Goal: Task Accomplishment & Management: Use online tool/utility

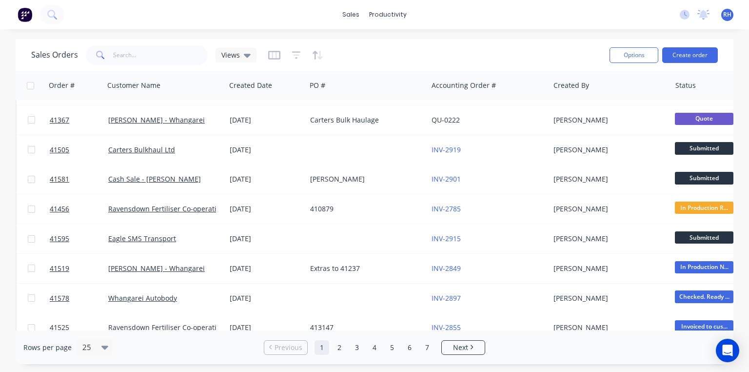
scroll to position [470, 0]
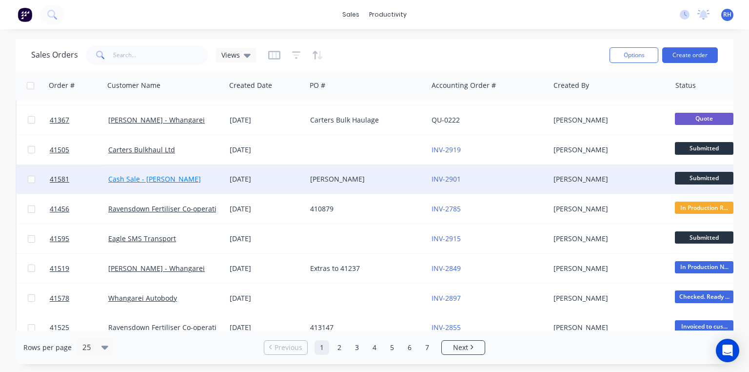
click at [191, 178] on link "Cash Sale - [PERSON_NAME]" at bounding box center [154, 178] width 93 height 9
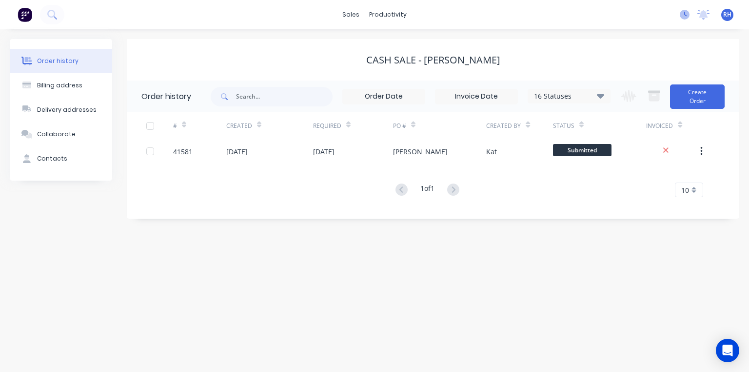
click at [683, 19] on icon at bounding box center [685, 15] width 10 height 10
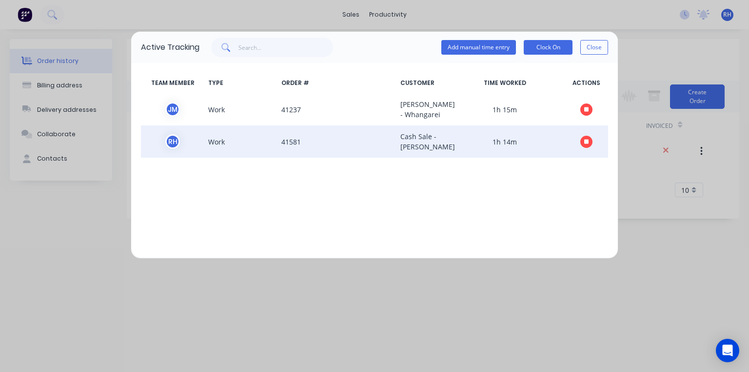
click at [586, 144] on icon "button" at bounding box center [587, 141] width 5 height 5
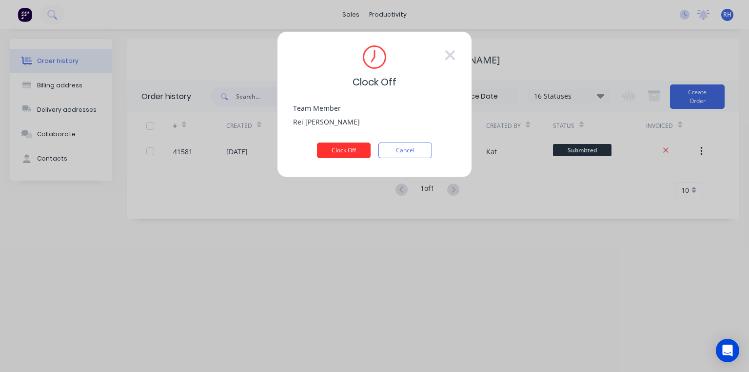
click at [352, 150] on button "Clock Off" at bounding box center [344, 150] width 54 height 16
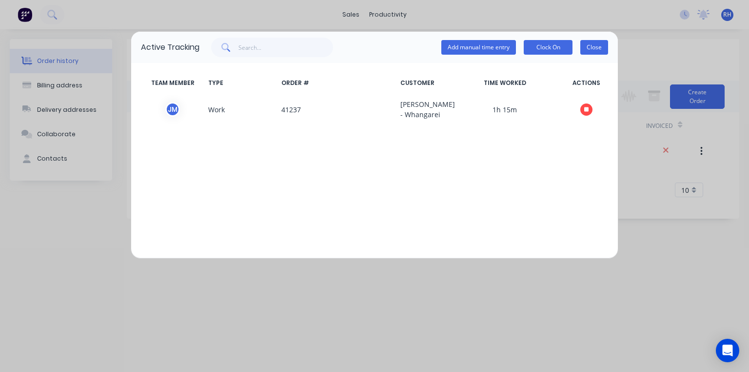
click at [595, 49] on button "Close" at bounding box center [595, 47] width 28 height 15
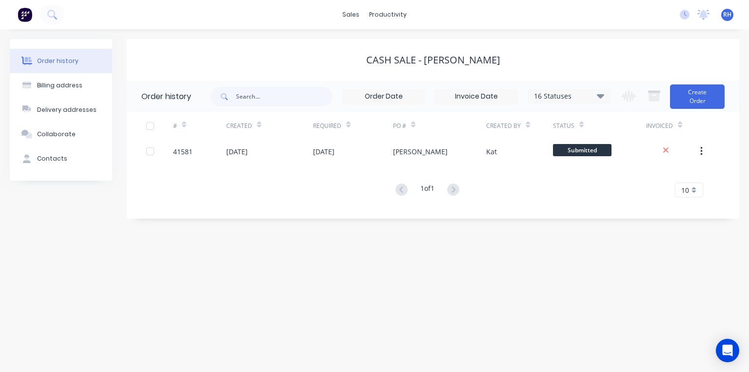
click at [27, 16] on img at bounding box center [25, 14] width 15 height 15
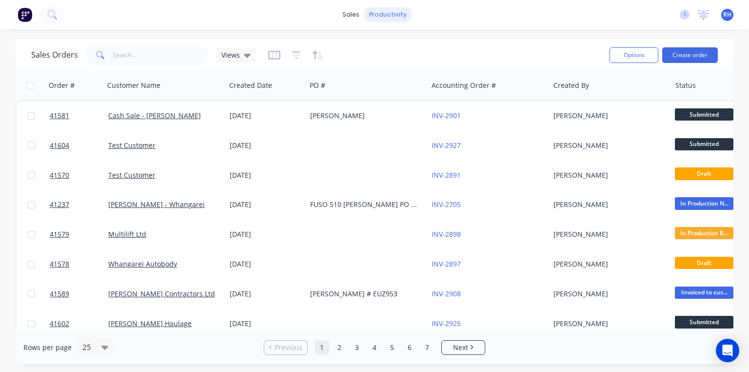
click at [387, 18] on div "productivity" at bounding box center [387, 14] width 47 height 15
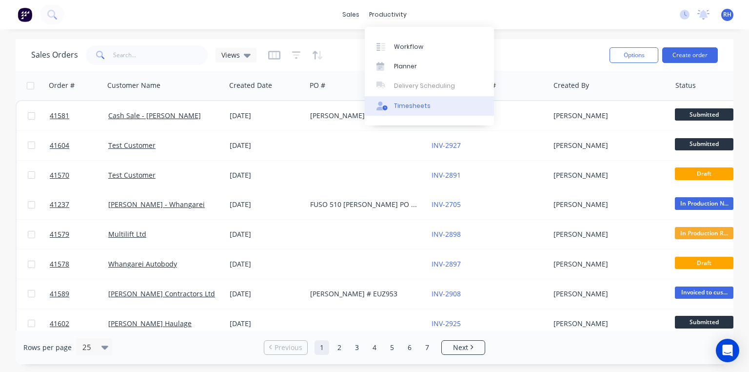
click at [406, 107] on div "Timesheets" at bounding box center [412, 105] width 37 height 9
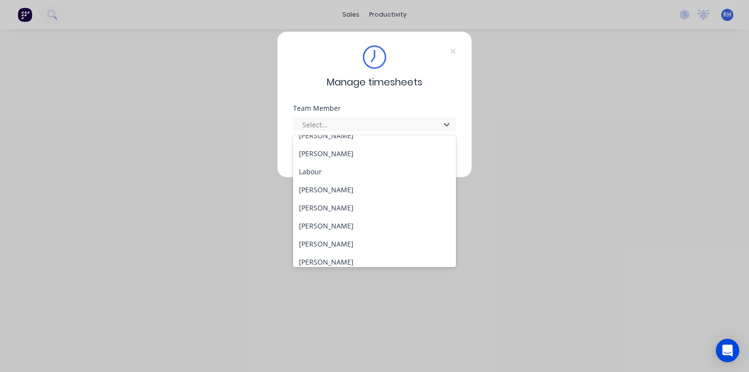
scroll to position [142, 0]
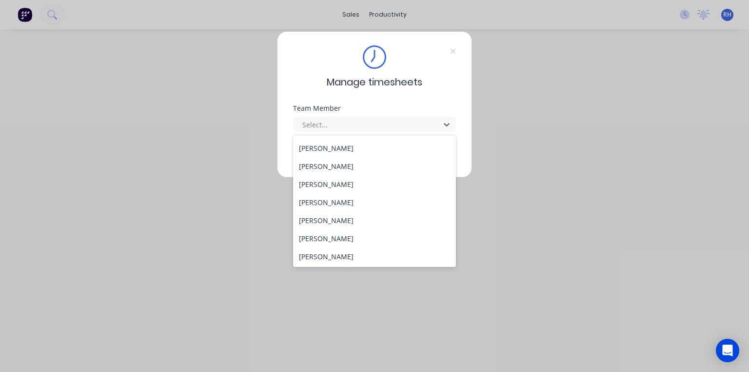
click at [345, 182] on div "[PERSON_NAME]" at bounding box center [374, 184] width 163 height 18
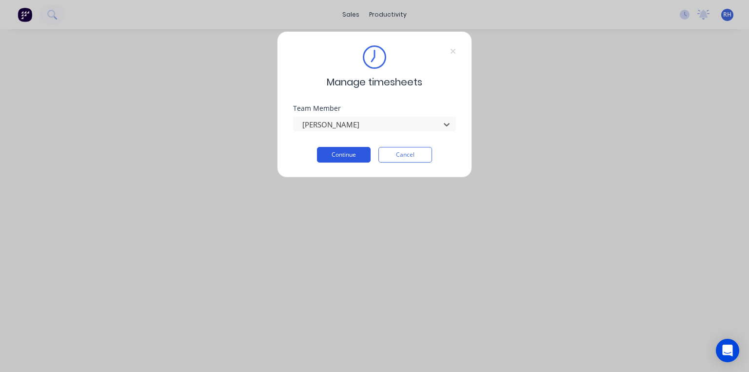
click at [347, 153] on button "Continue" at bounding box center [344, 155] width 54 height 16
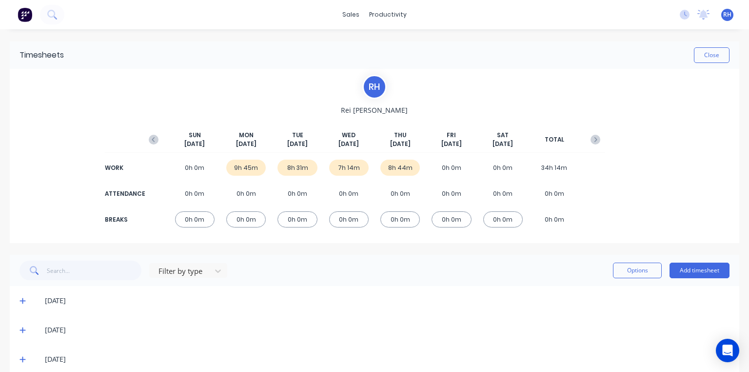
click at [34, 15] on button at bounding box center [25, 15] width 20 height 20
